Goal: Find specific page/section: Find specific page/section

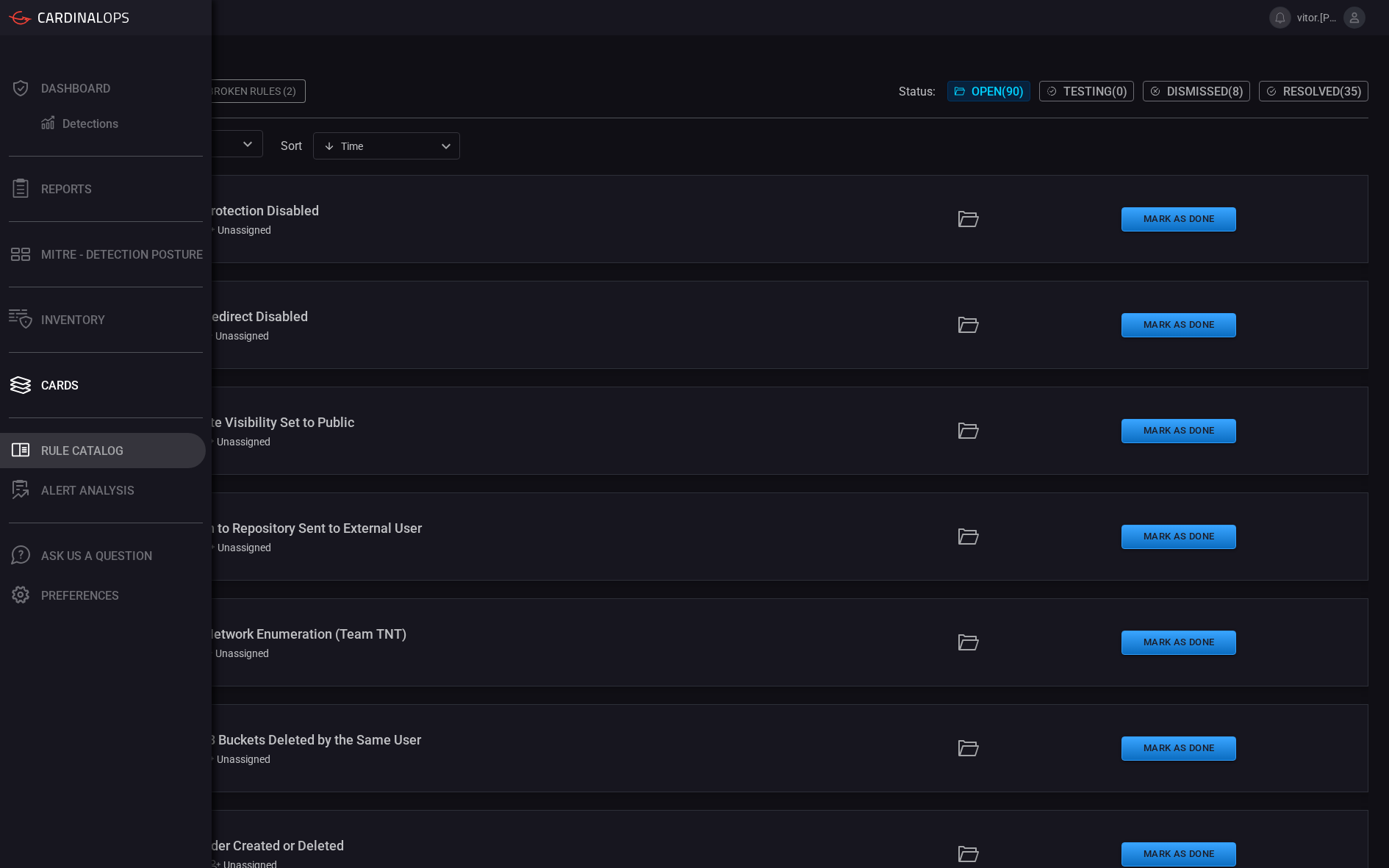
click at [66, 442] on button ".st0_rule_catalog_icon{fill: currentColor;} Rule Catalog" at bounding box center [103, 450] width 206 height 35
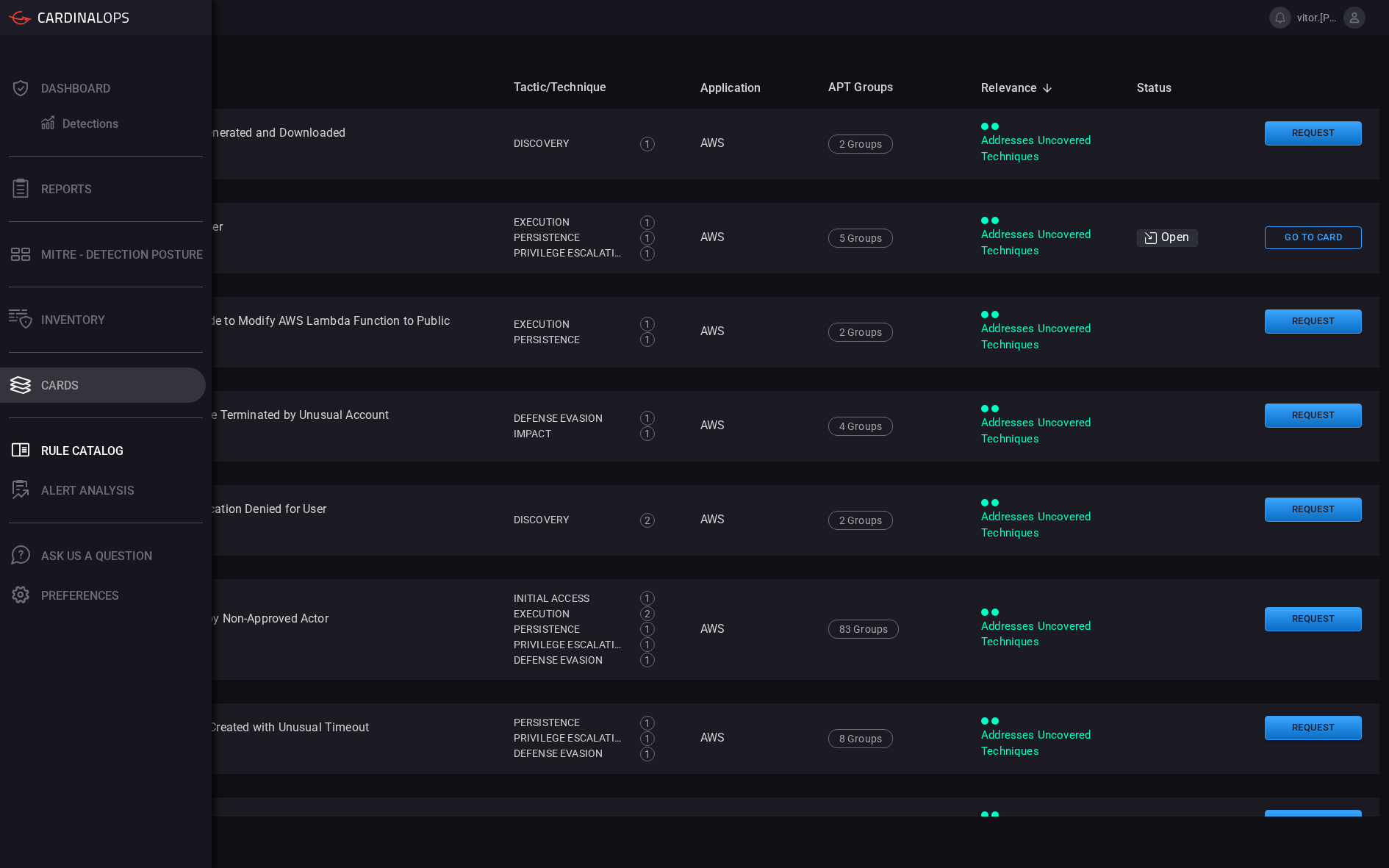
click at [17, 383] on icon at bounding box center [21, 380] width 21 height 9
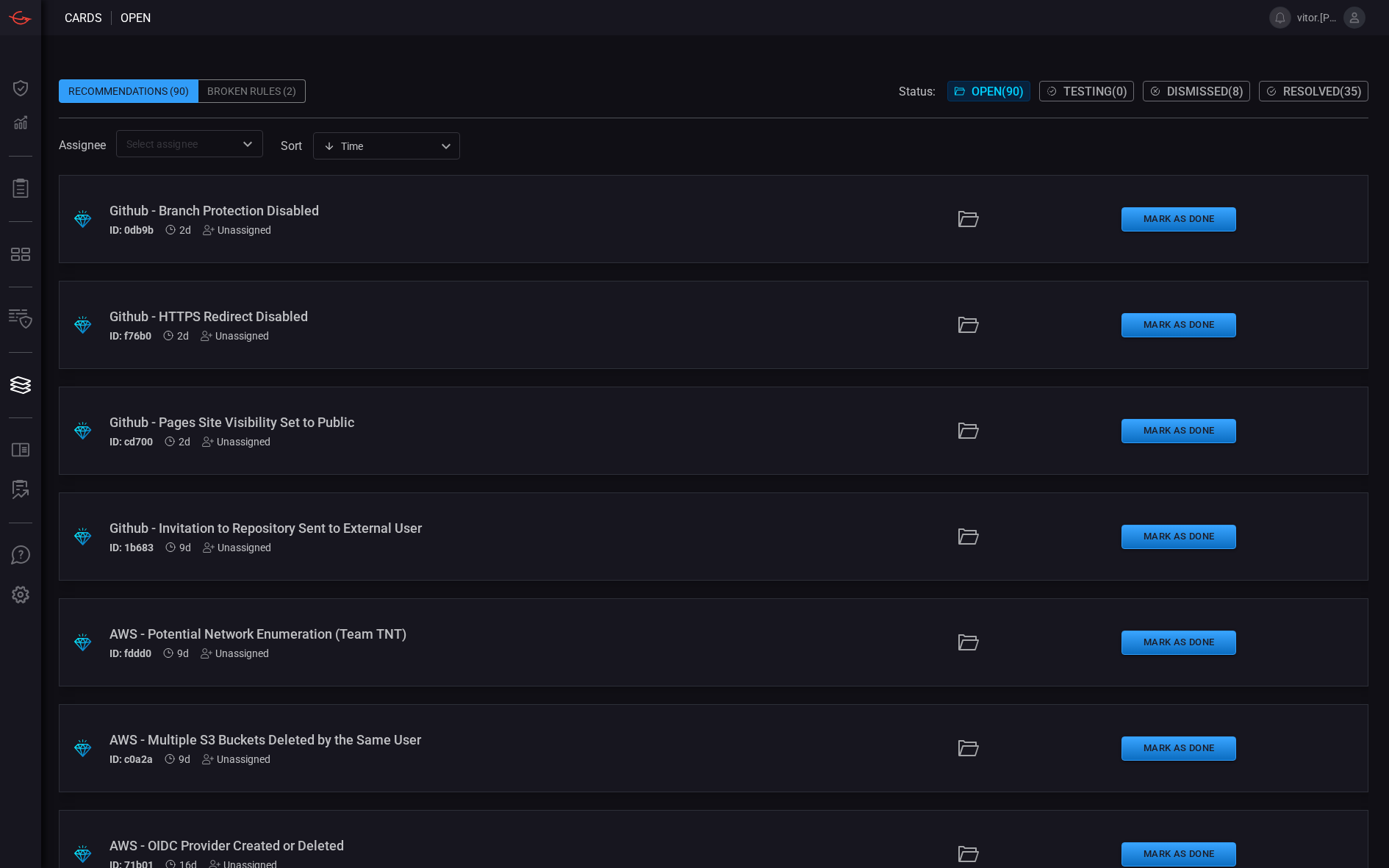
type button "/cards"
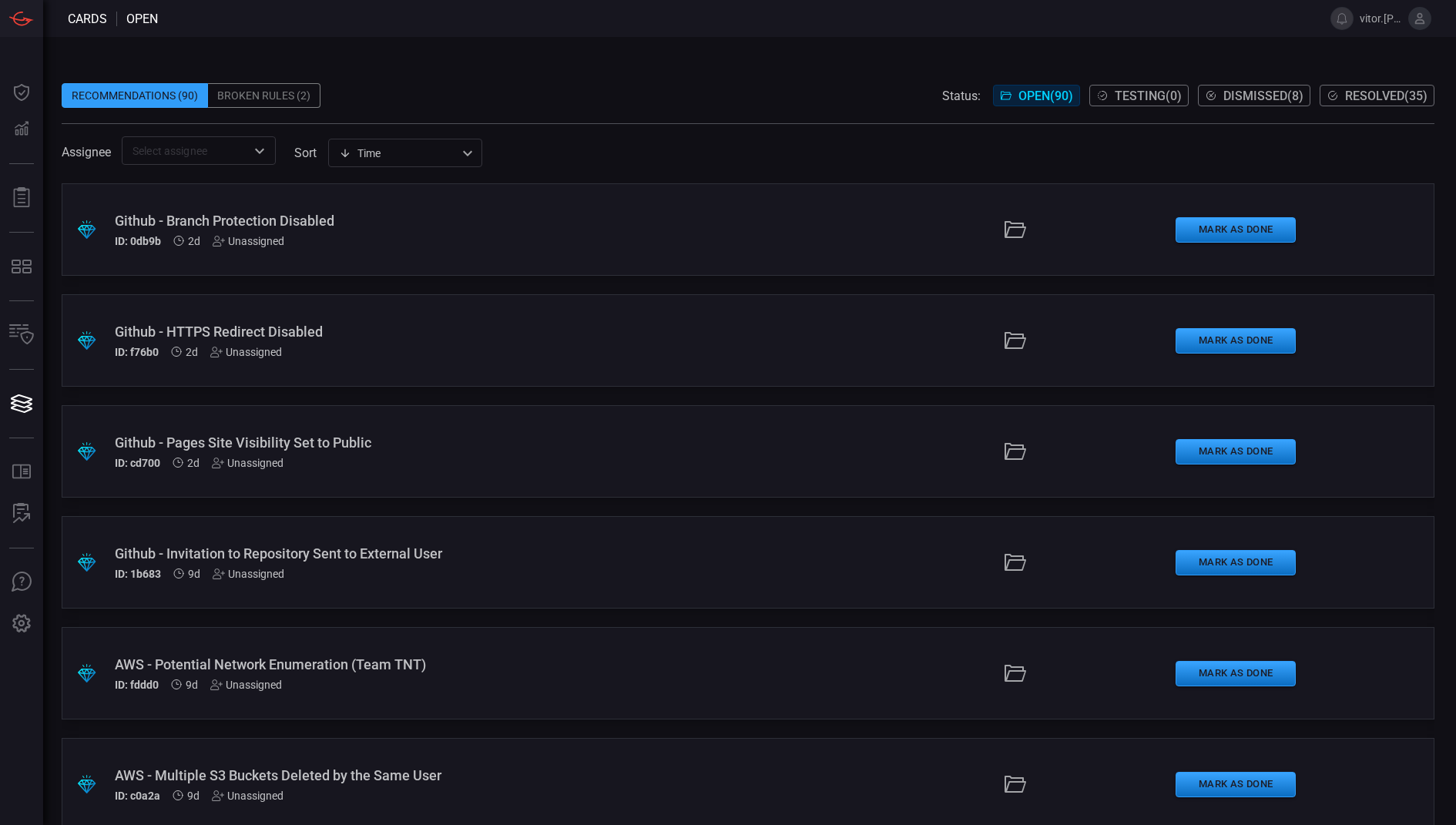
click at [1369, 91] on span "Resolved ( 35 )" at bounding box center [1386, 96] width 83 height 15
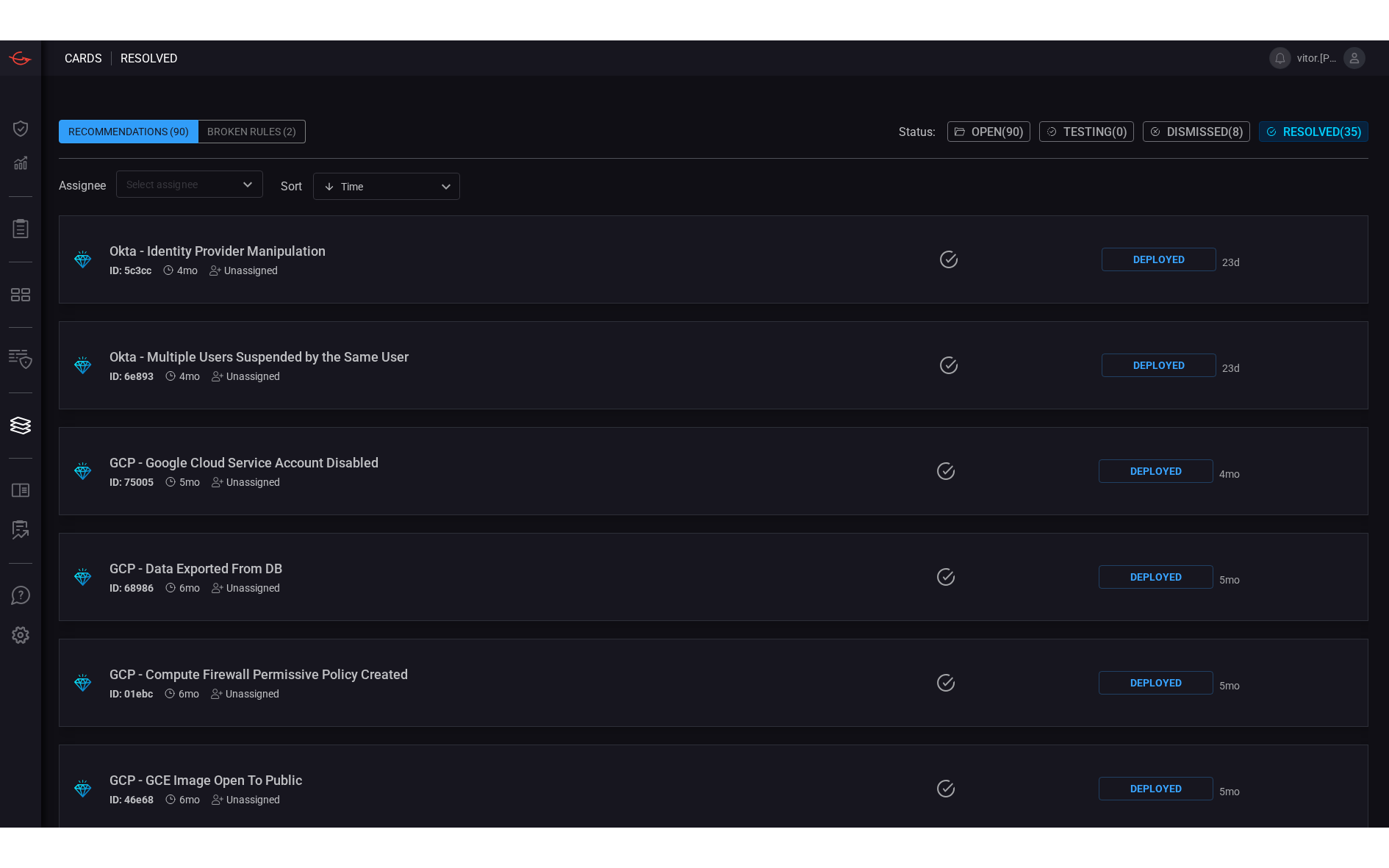
scroll to position [2056, 0]
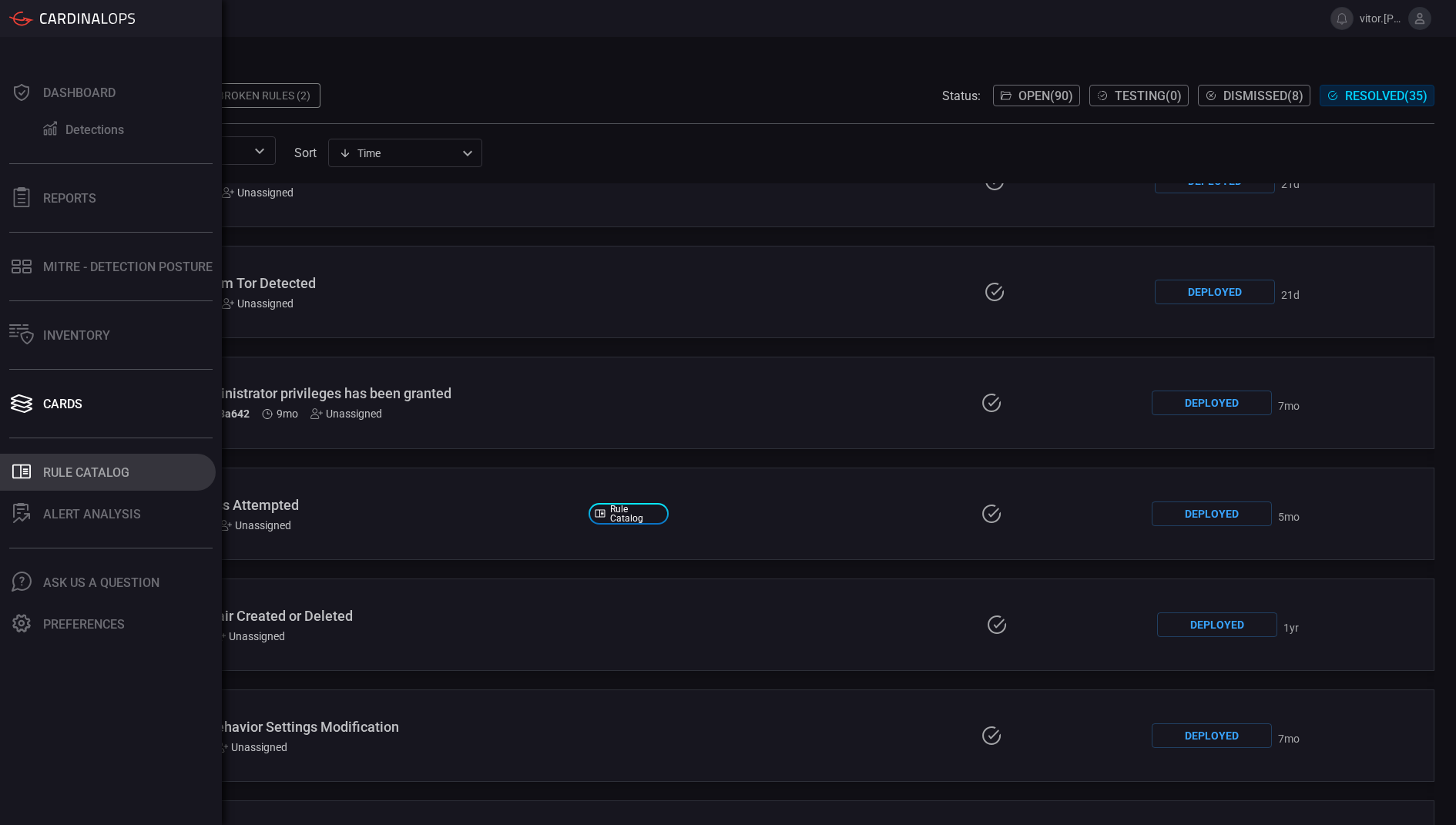
click at [29, 476] on icon at bounding box center [22, 472] width 18 height 15
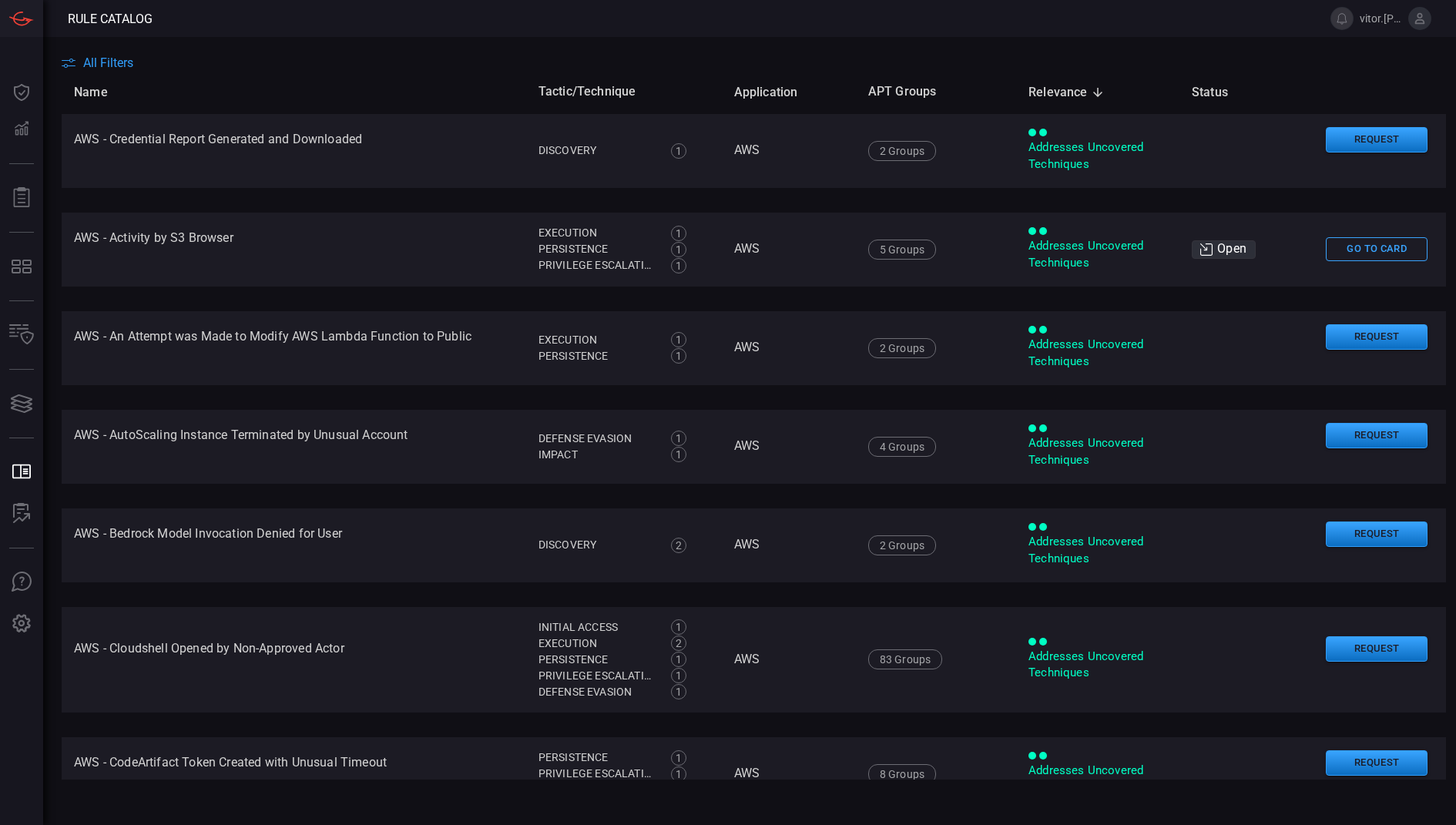
click at [73, 57] on button "All Filters" at bounding box center [98, 63] width 72 height 15
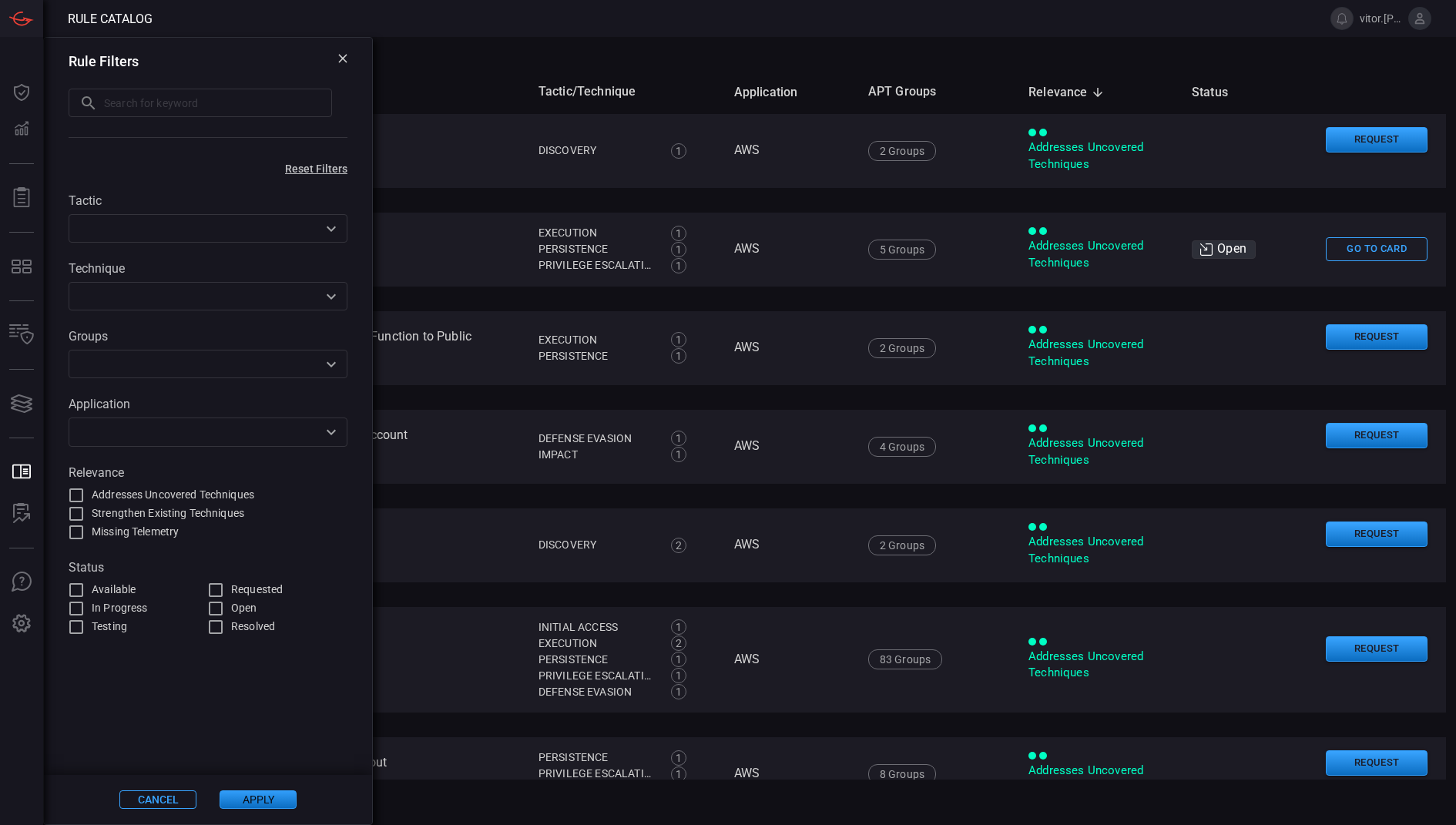
click at [194, 438] on input "text" at bounding box center [195, 432] width 244 height 19
type input "ok"
click at [207, 427] on input "text" at bounding box center [195, 432] width 244 height 19
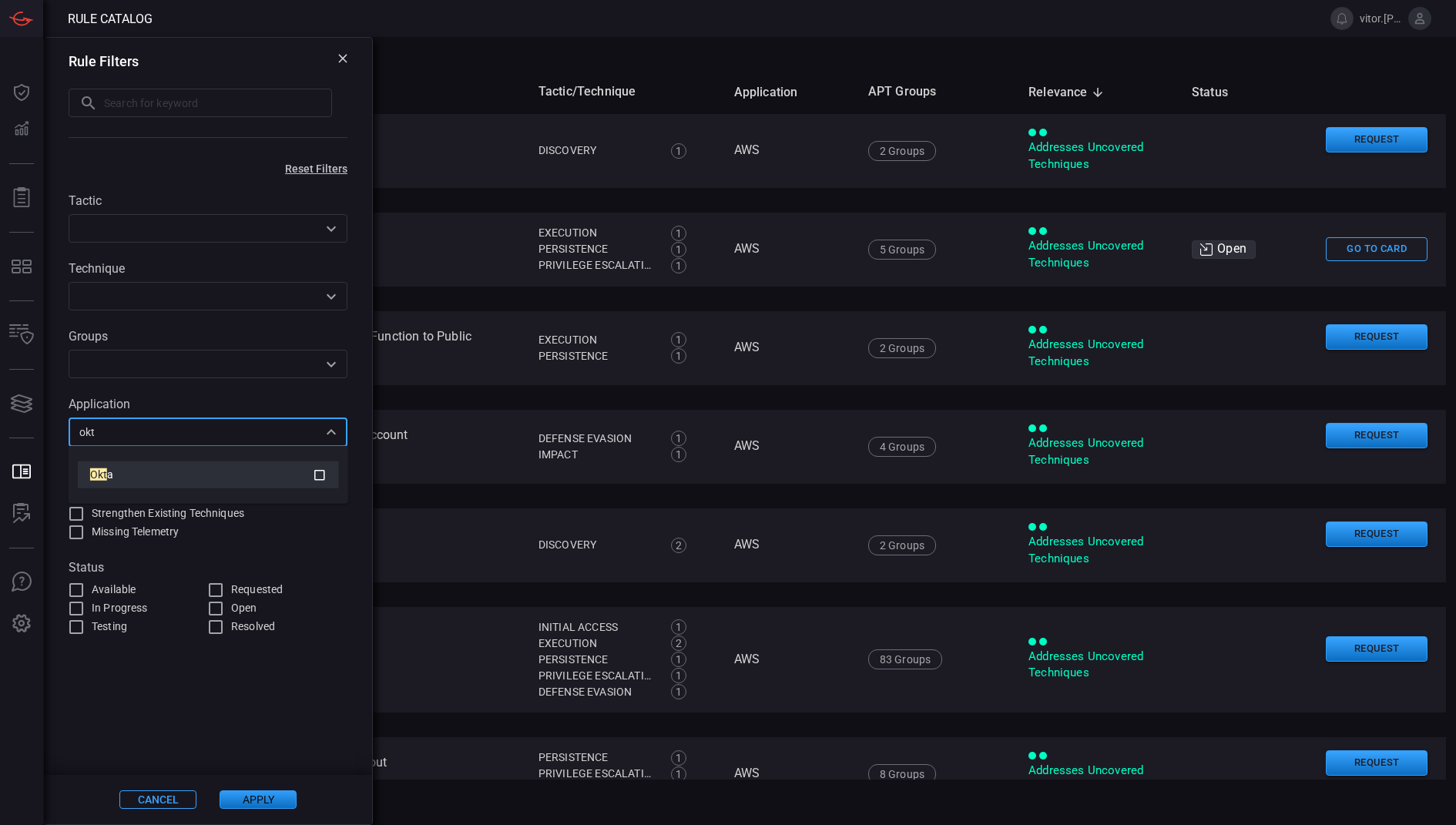
click at [222, 472] on div "Okt a" at bounding box center [201, 474] width 223 height 16
type input "okt"
click at [270, 212] on div "Tactic ​" at bounding box center [208, 218] width 279 height 49
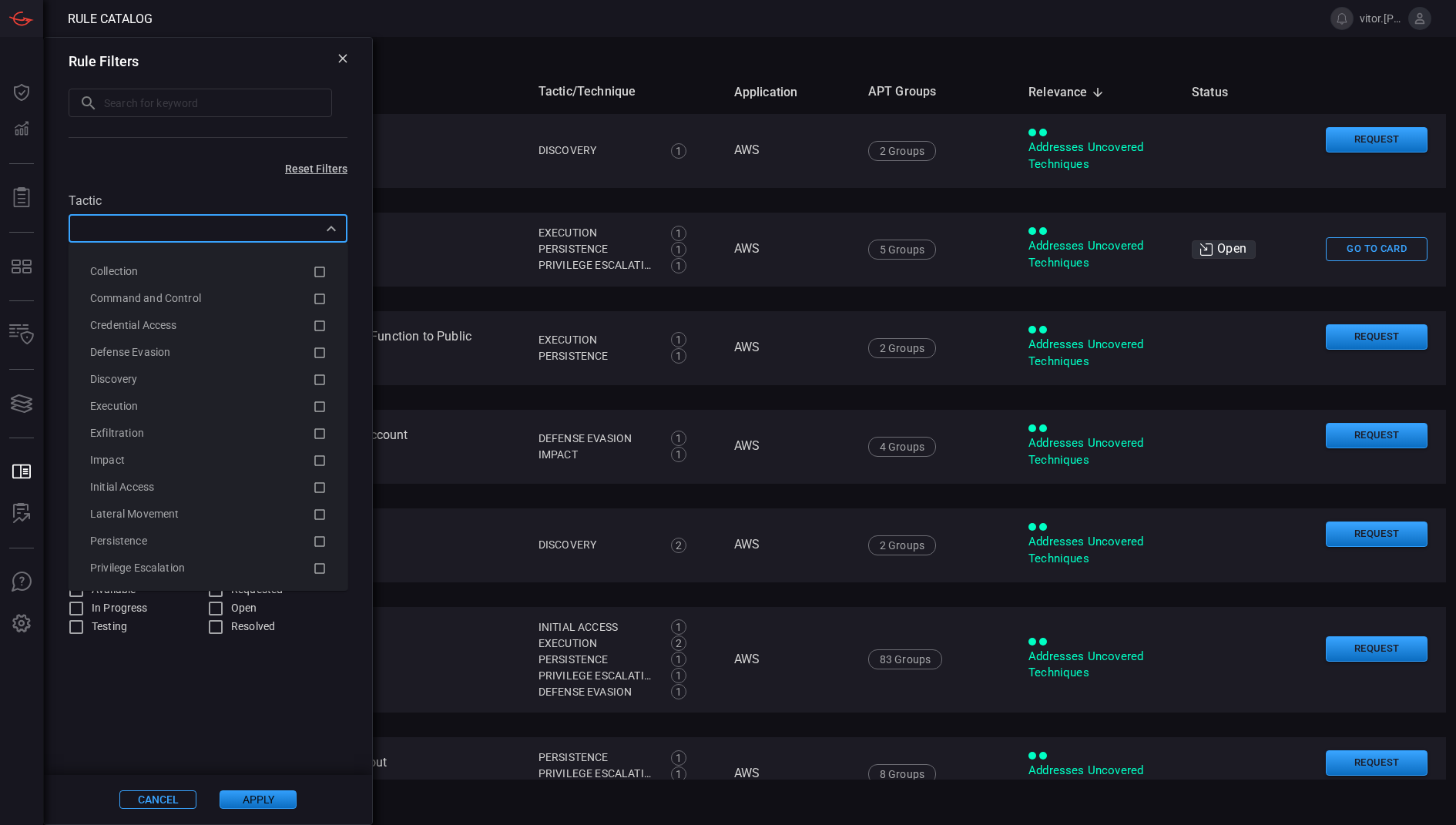
click at [270, 229] on input "text" at bounding box center [195, 228] width 244 height 19
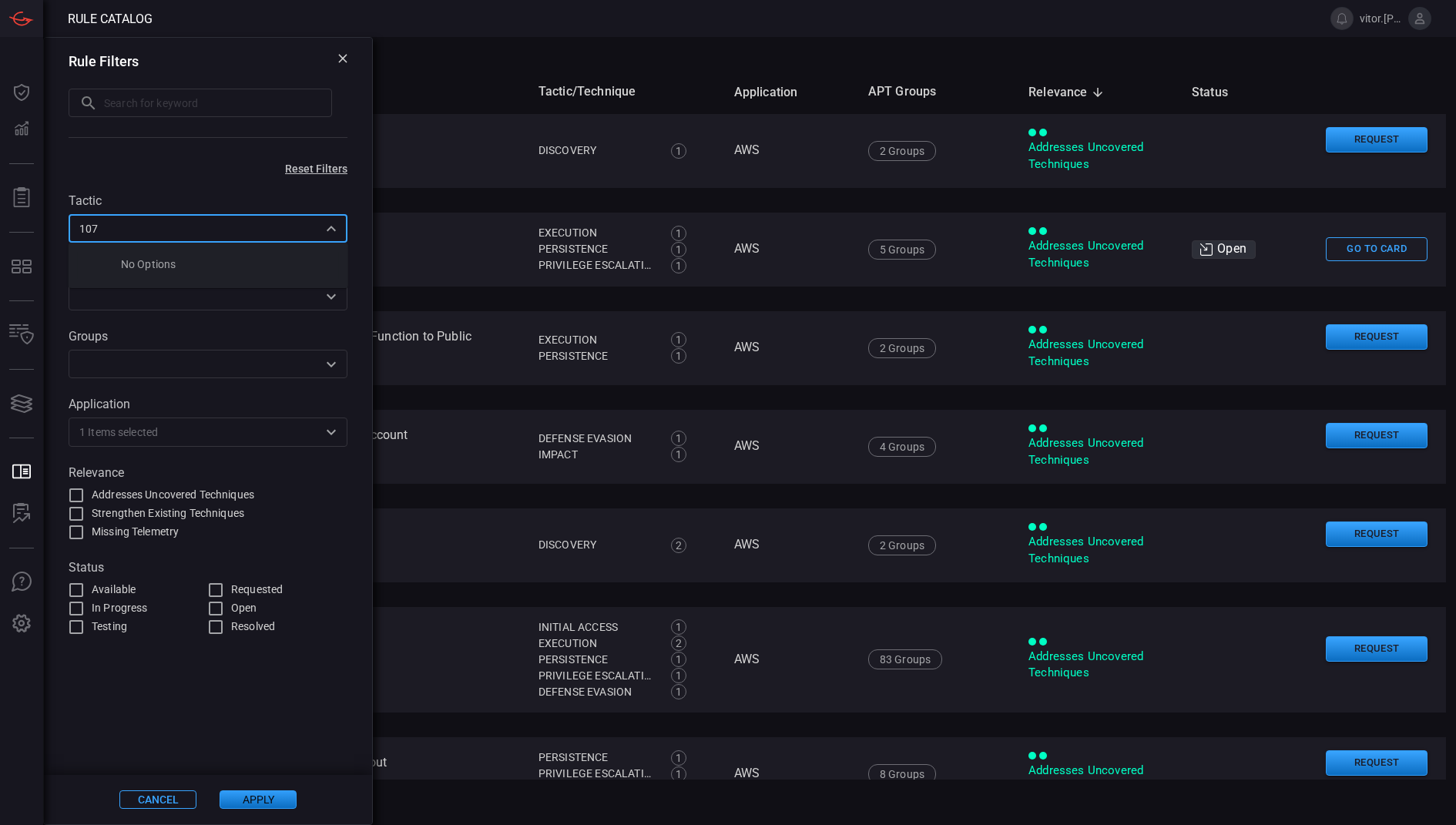
type input "1078"
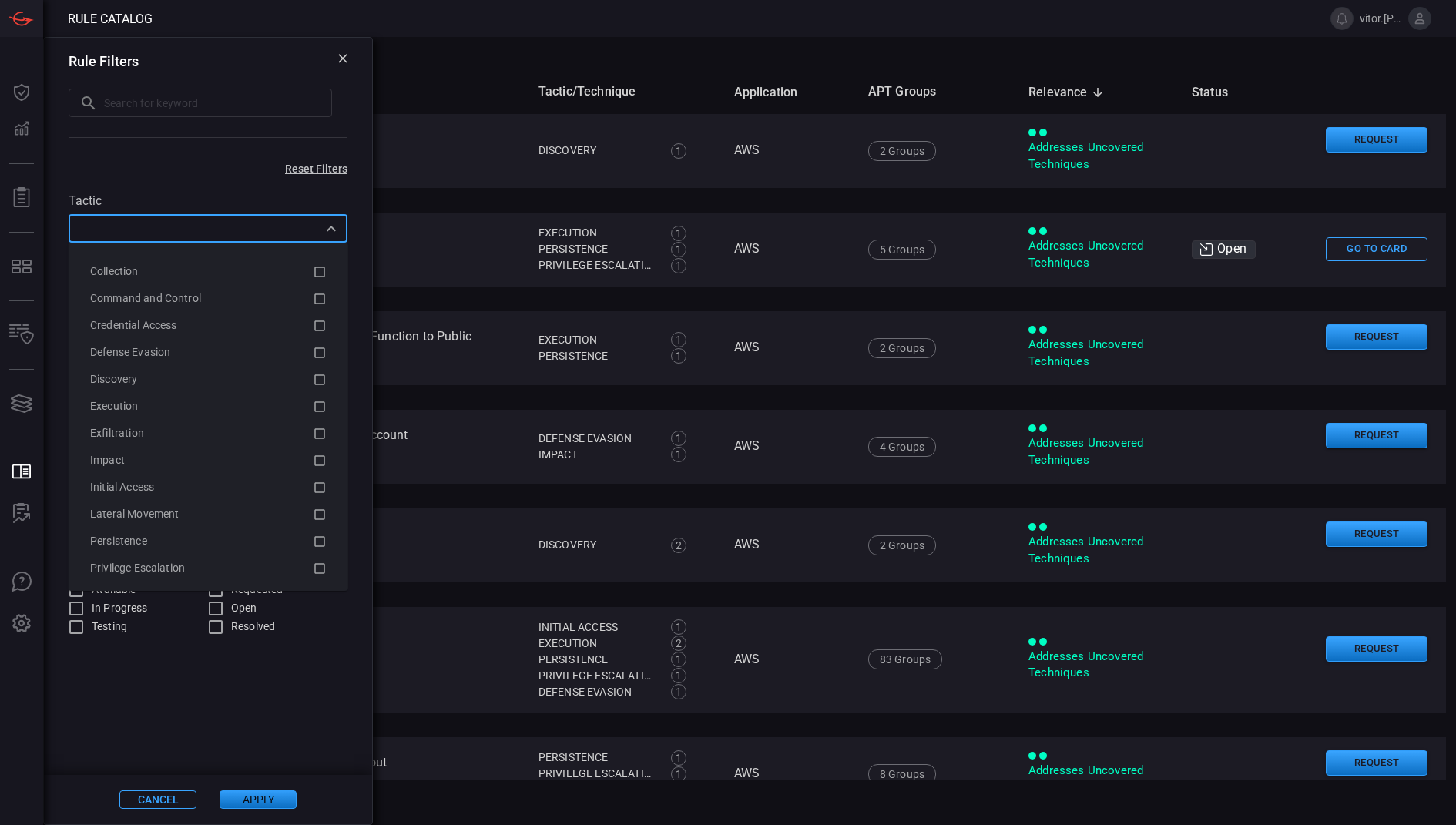
click at [341, 234] on div "​" at bounding box center [208, 228] width 279 height 28
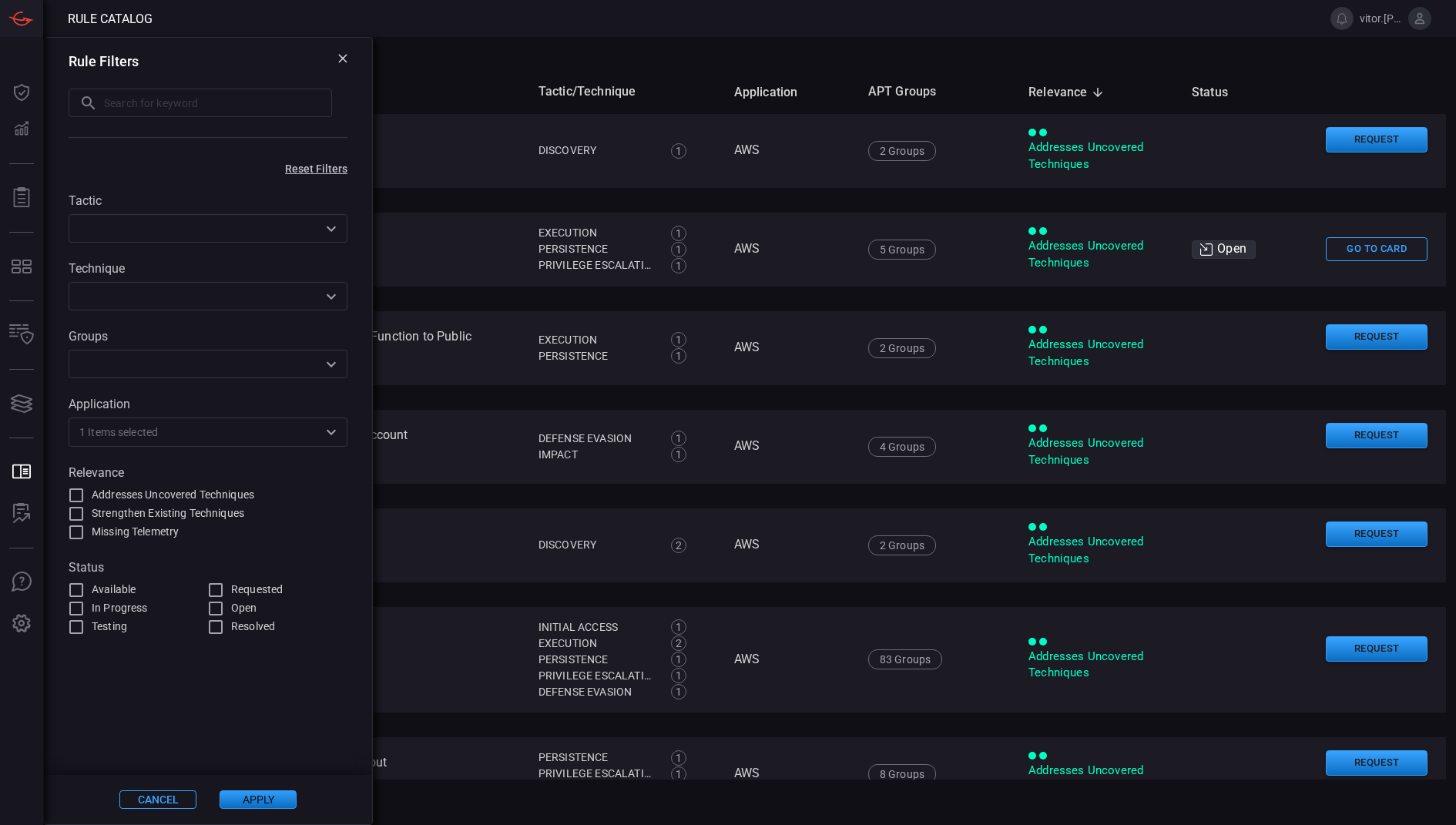
click at [304, 279] on div "Technique ​" at bounding box center [208, 285] width 279 height 49
click at [297, 285] on div "​" at bounding box center [208, 296] width 279 height 28
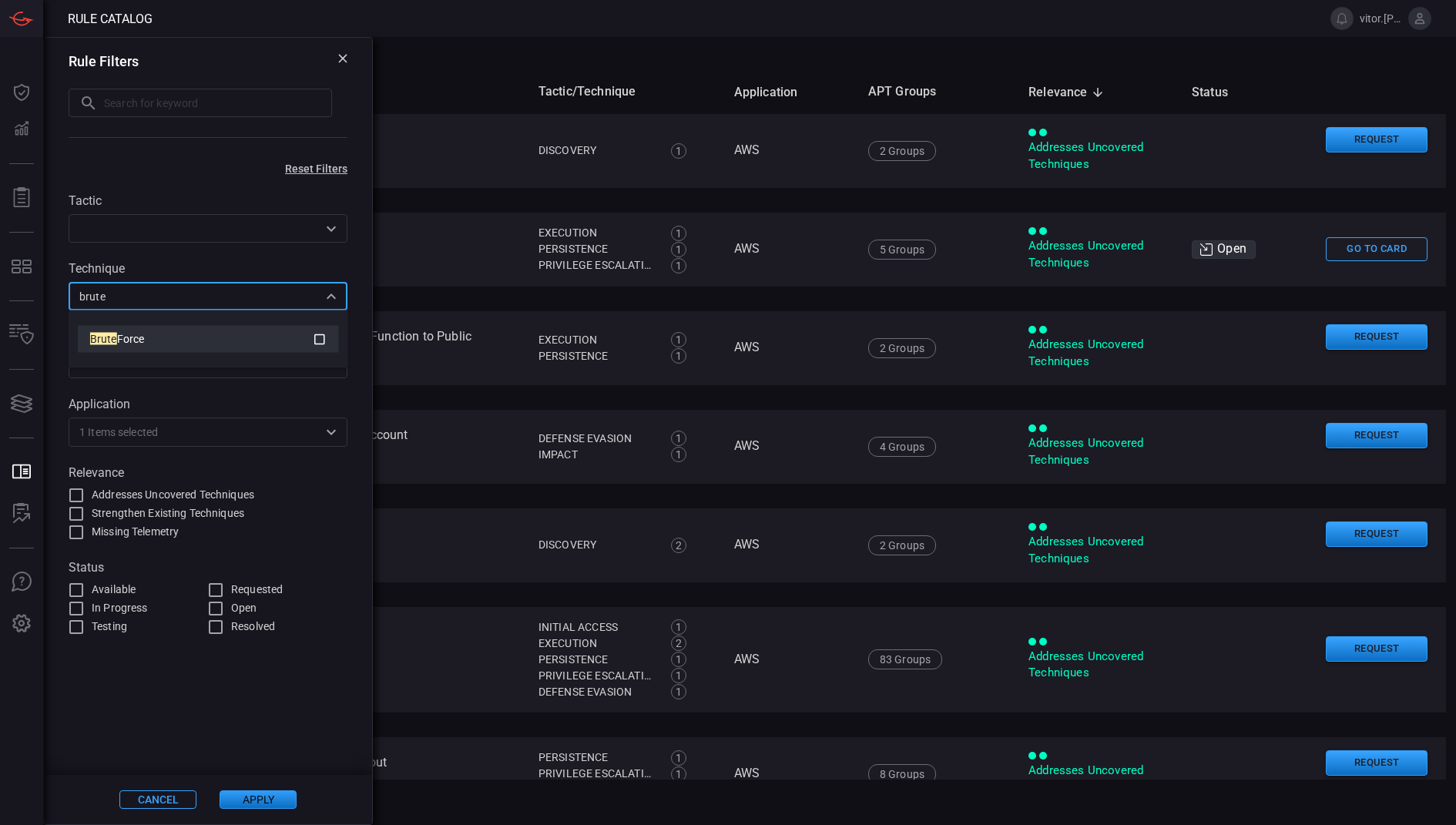
click at [323, 332] on icon at bounding box center [319, 339] width 14 height 18
type input "brute"
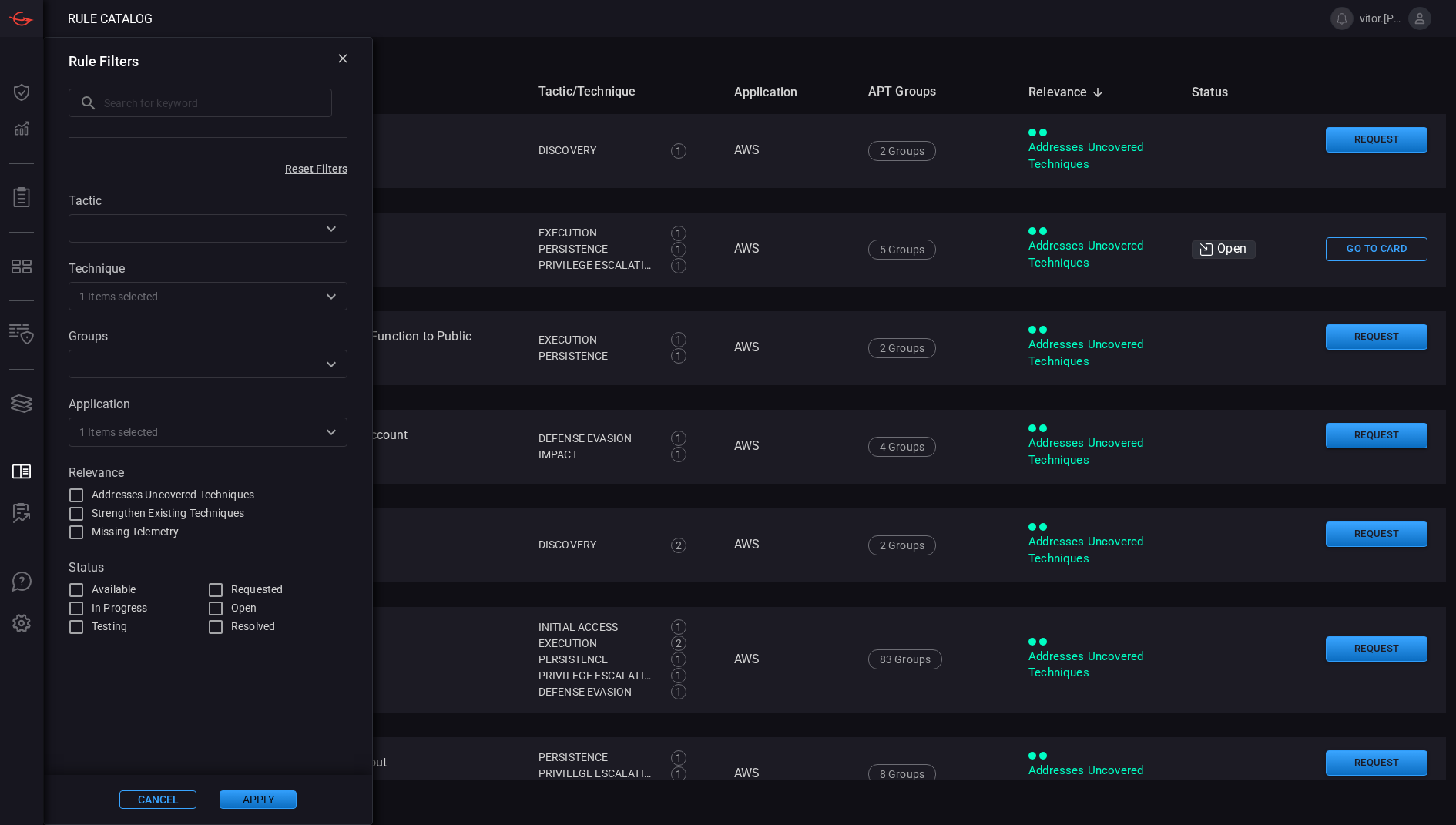
click at [252, 799] on button "Apply" at bounding box center [258, 799] width 77 height 18
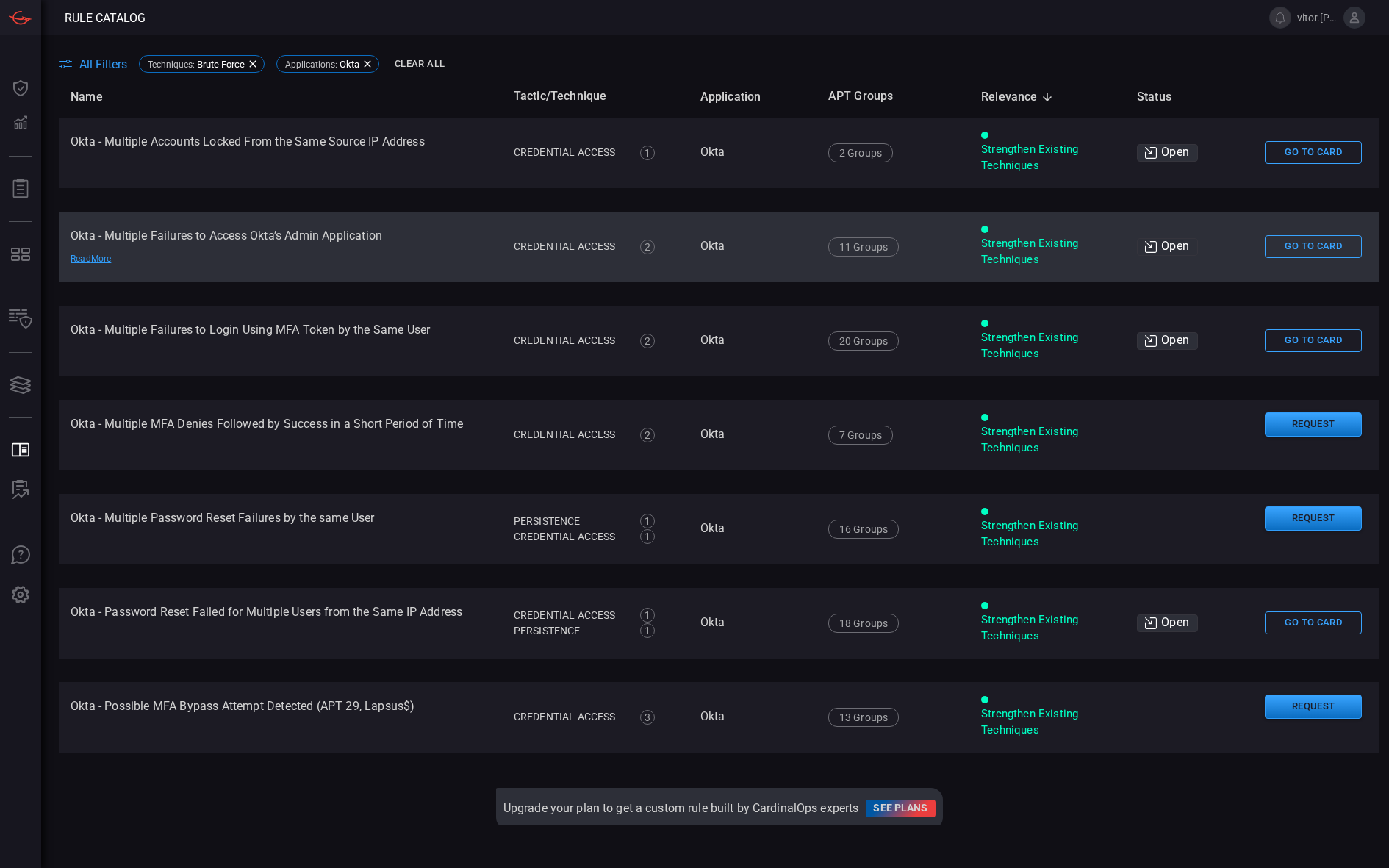
click at [695, 255] on td "Okta" at bounding box center [752, 246] width 128 height 71
